Goal: Find specific page/section: Find specific page/section

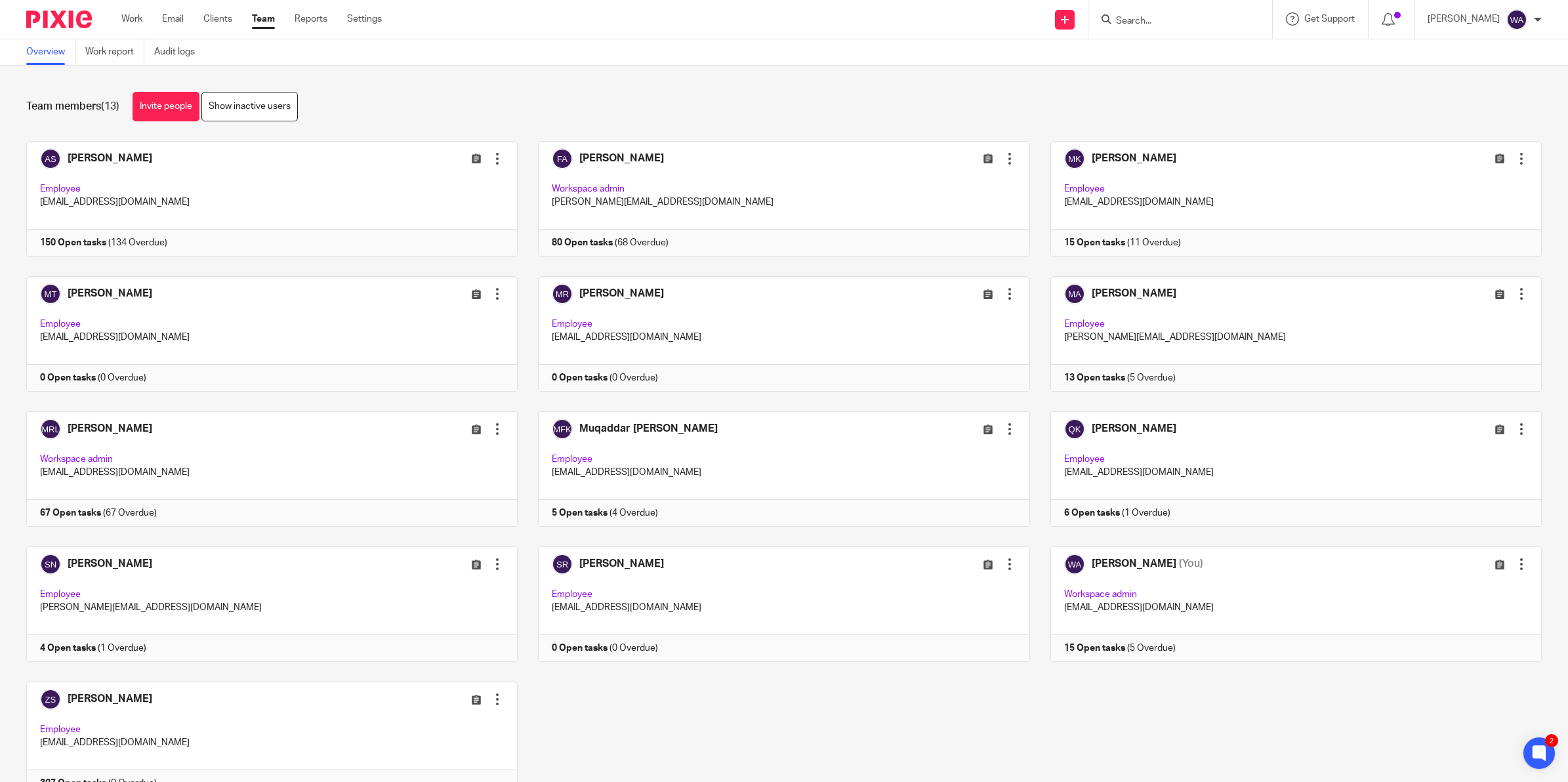
scroll to position [60, 0]
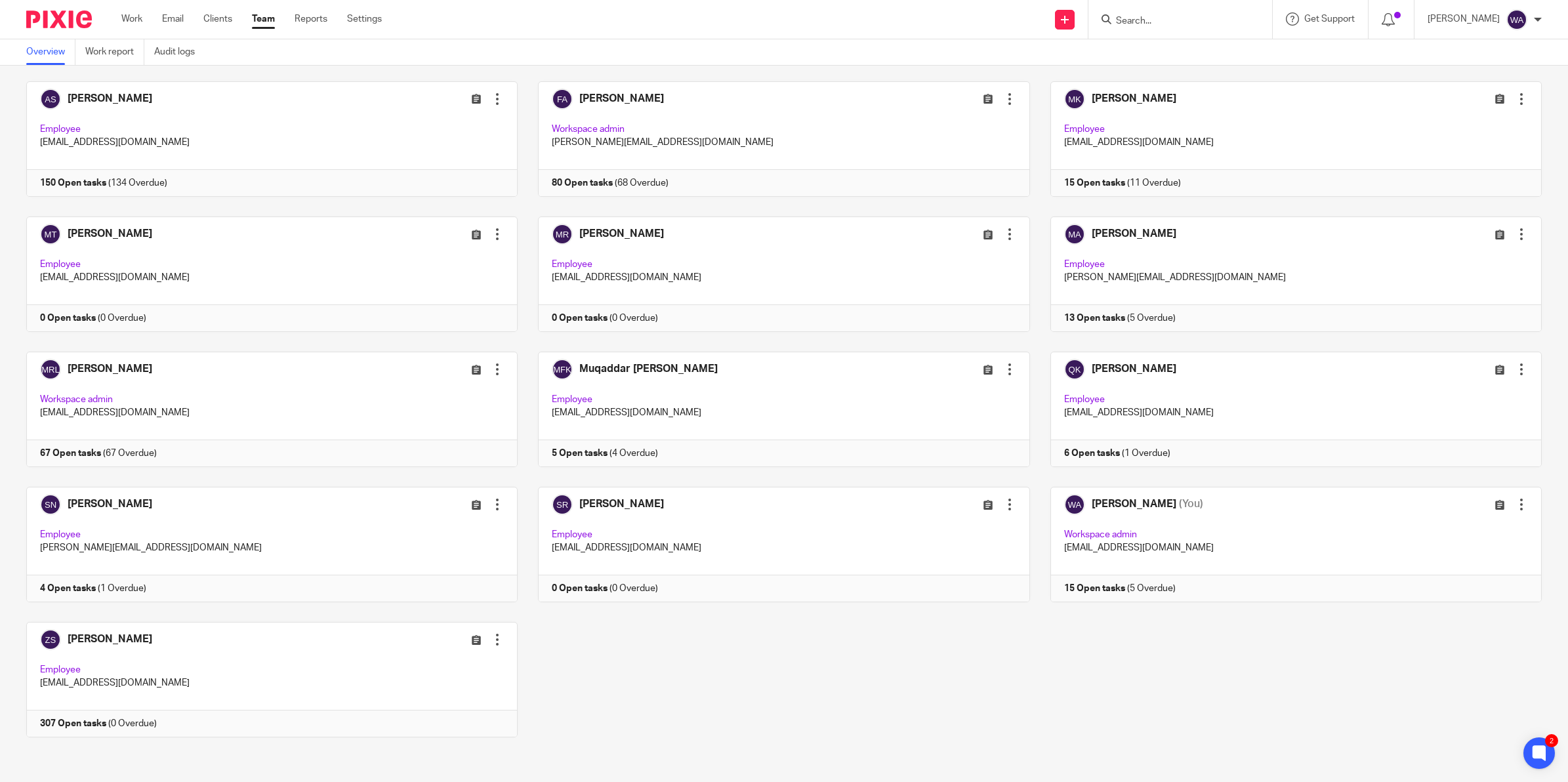
click at [1188, 13] on form at bounding box center [1184, 19] width 140 height 17
click at [1153, 13] on form at bounding box center [1184, 19] width 140 height 17
click at [1165, 21] on input "Search" at bounding box center [1174, 22] width 118 height 12
type input "o2"
click at [1176, 49] on link at bounding box center [1199, 51] width 175 height 20
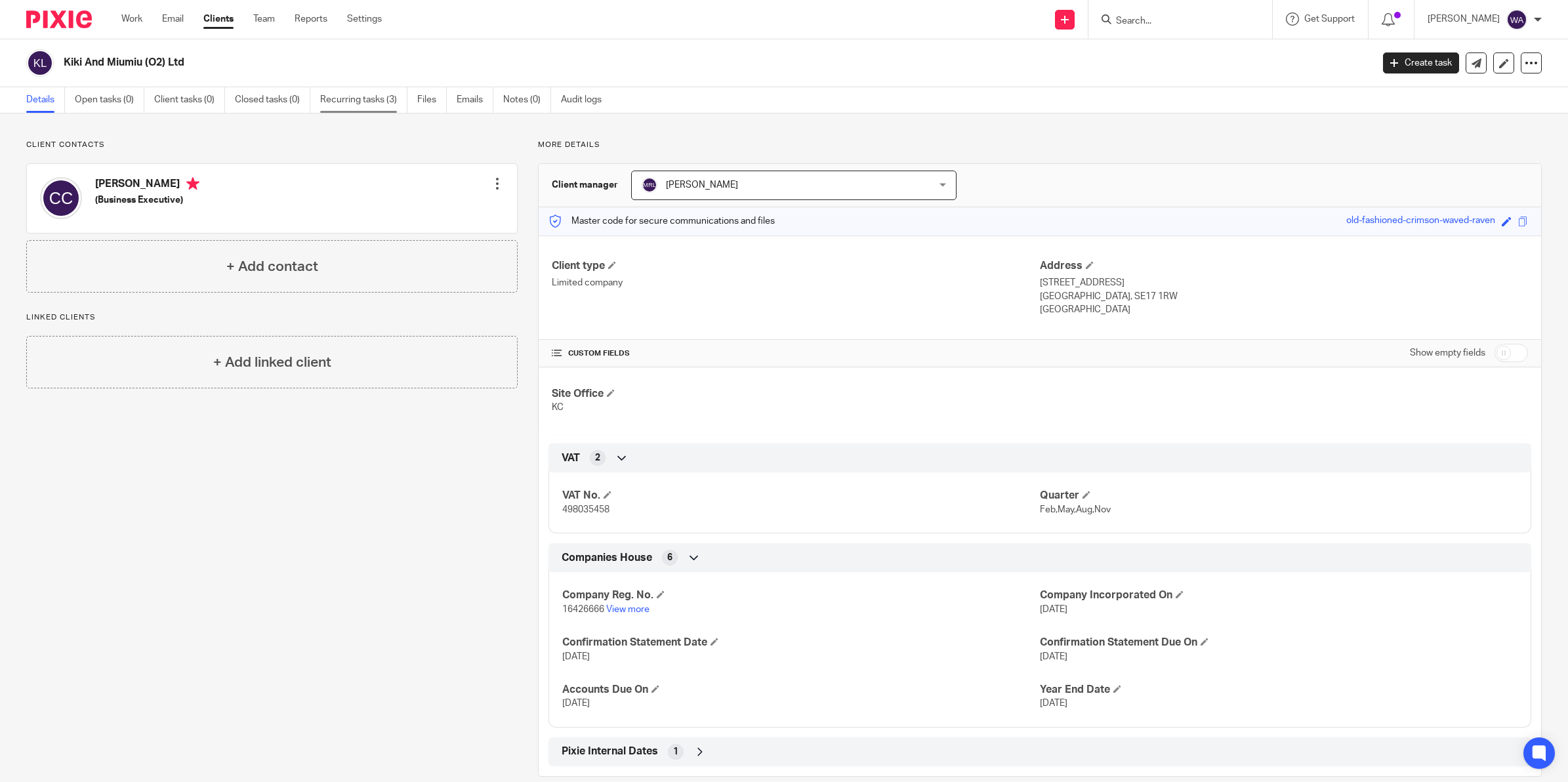
click at [345, 99] on link "Recurring tasks (3)" at bounding box center [364, 100] width 87 height 26
